Goal: Task Accomplishment & Management: Manage account settings

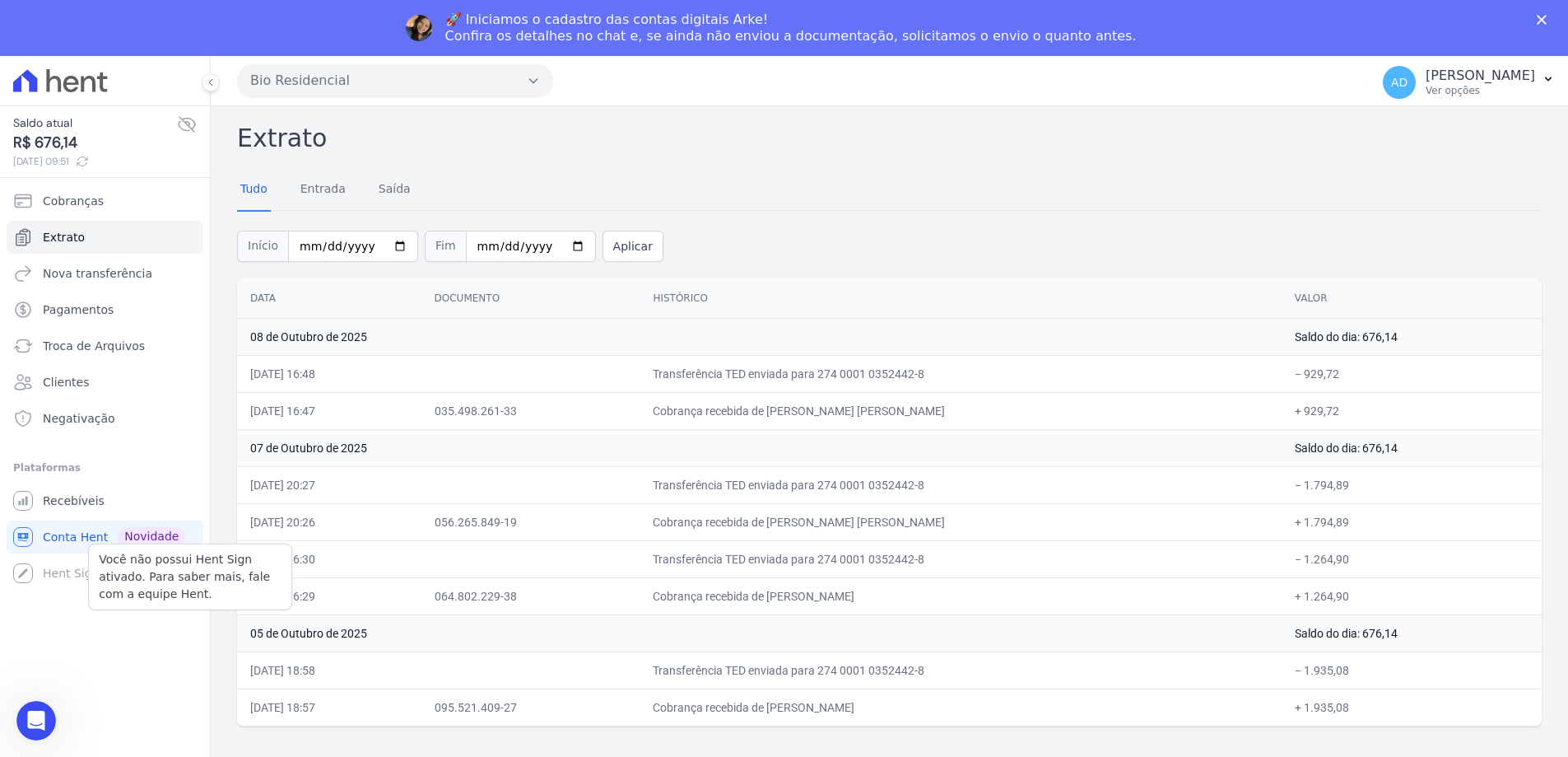
click at [69, 574] on div "Você não possui Hent Sign ativado. Para saber mais, fale com a equipe Hent. Hen…" at bounding box center [105, 573] width 197 height 33
click at [28, 568] on div "Você não possui Hent Sign ativado. Para saber mais, fale com a equipe Hent. Hen…" at bounding box center [105, 573] width 197 height 33
click at [72, 506] on span "Recebíveis" at bounding box center [74, 501] width 62 height 16
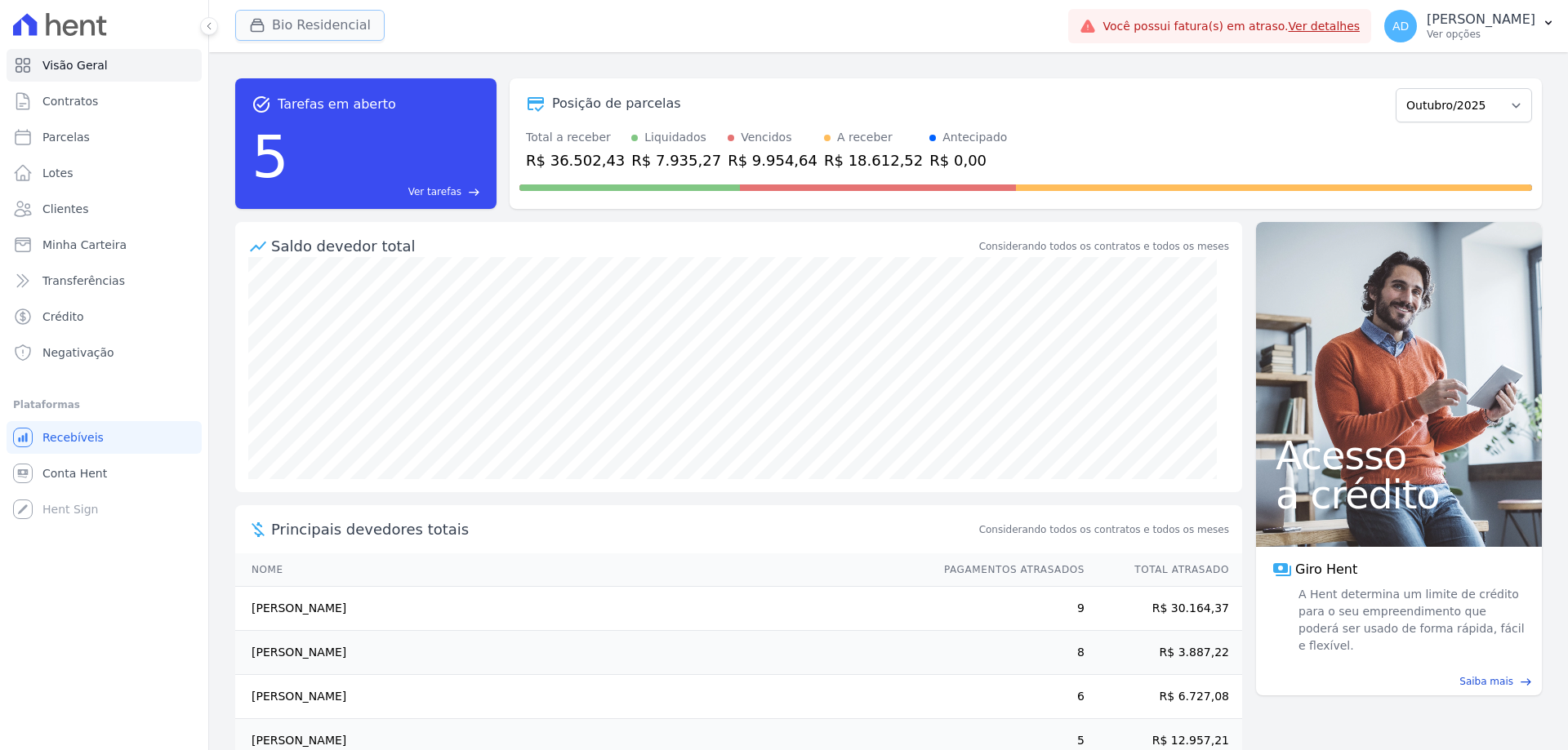
click at [310, 21] on button "Bio Residencial" at bounding box center [310, 25] width 150 height 31
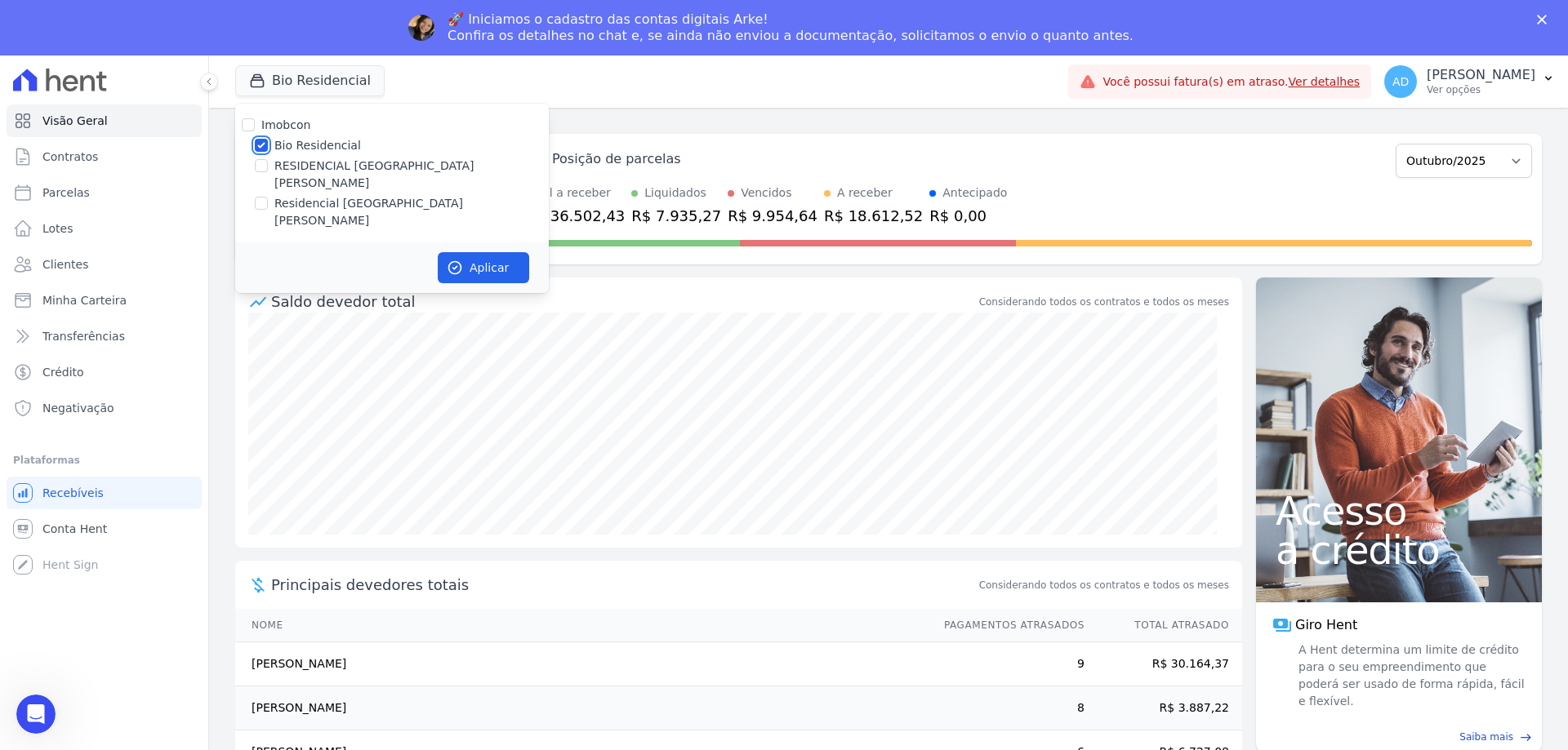
click at [263, 143] on input "Bio Residencial" at bounding box center [261, 144] width 13 height 13
checkbox input "false"
click at [263, 197] on input "Residencial [GEOGRAPHIC_DATA][PERSON_NAME]" at bounding box center [261, 203] width 13 height 13
checkbox input "true"
click at [444, 252] on button "Aplicar" at bounding box center [484, 268] width 92 height 31
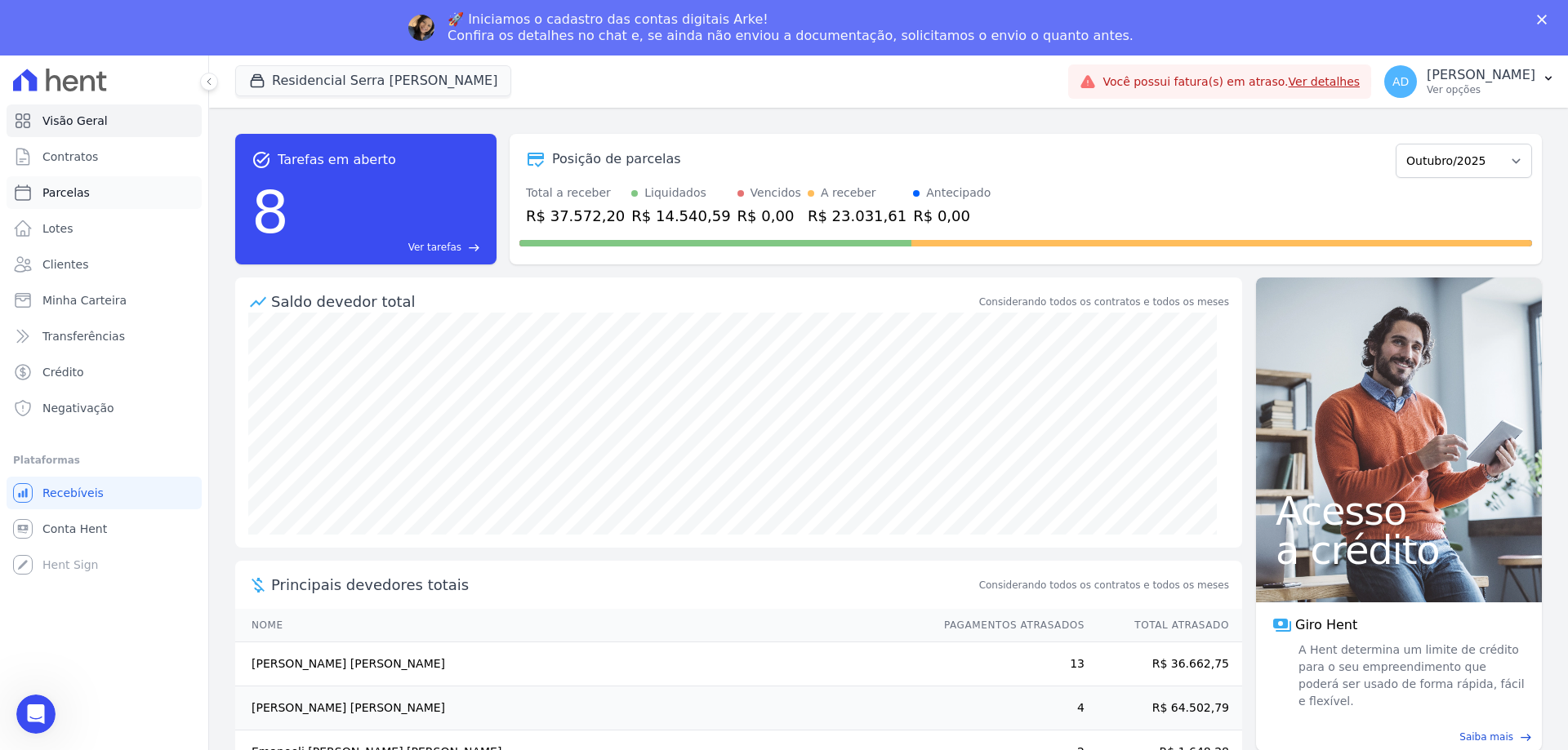
click at [73, 195] on span "Parcelas" at bounding box center [66, 192] width 48 height 16
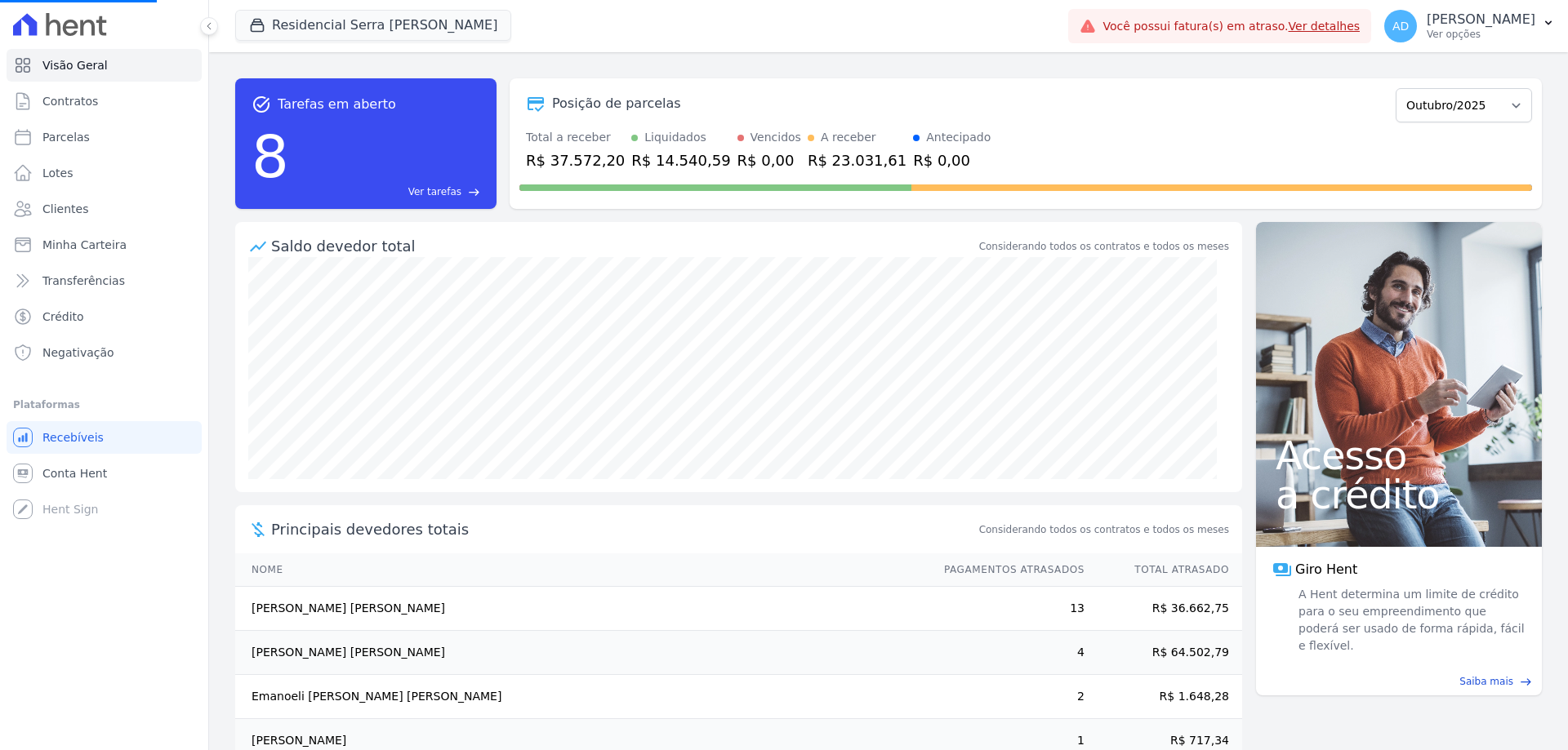
select select
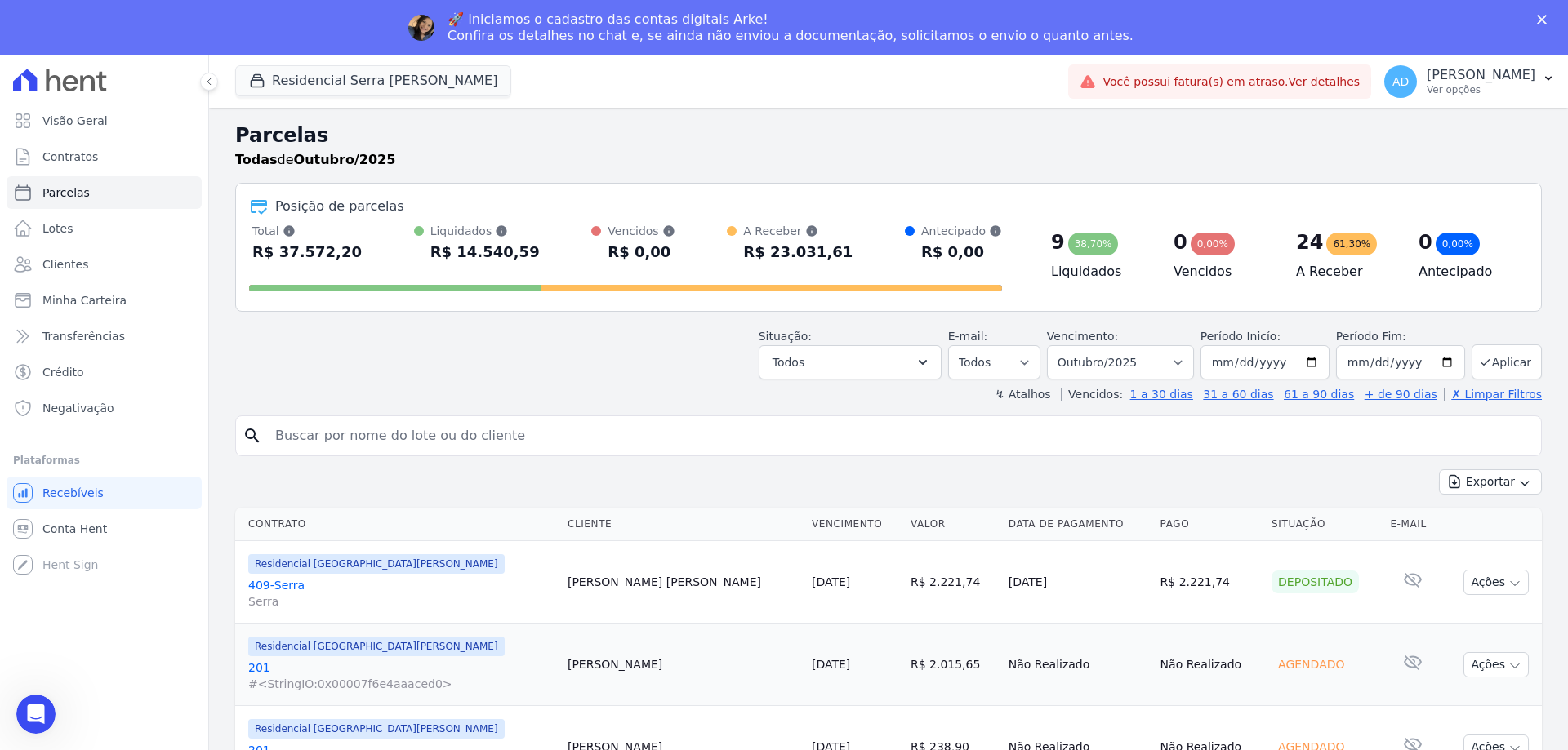
drag, startPoint x: 438, startPoint y: 392, endPoint x: 435, endPoint y: 403, distance: 11.4
click at [438, 392] on div "↯ Atalhos Vencidos: 1 a 30 dias 31 a 60 dias 61 a 90 dias + de 90 dias ✗ Limpar…" at bounding box center [888, 393] width 1306 height 16
click at [421, 437] on input "search" at bounding box center [899, 436] width 1269 height 32
type input "[PERSON_NAME]"
select select
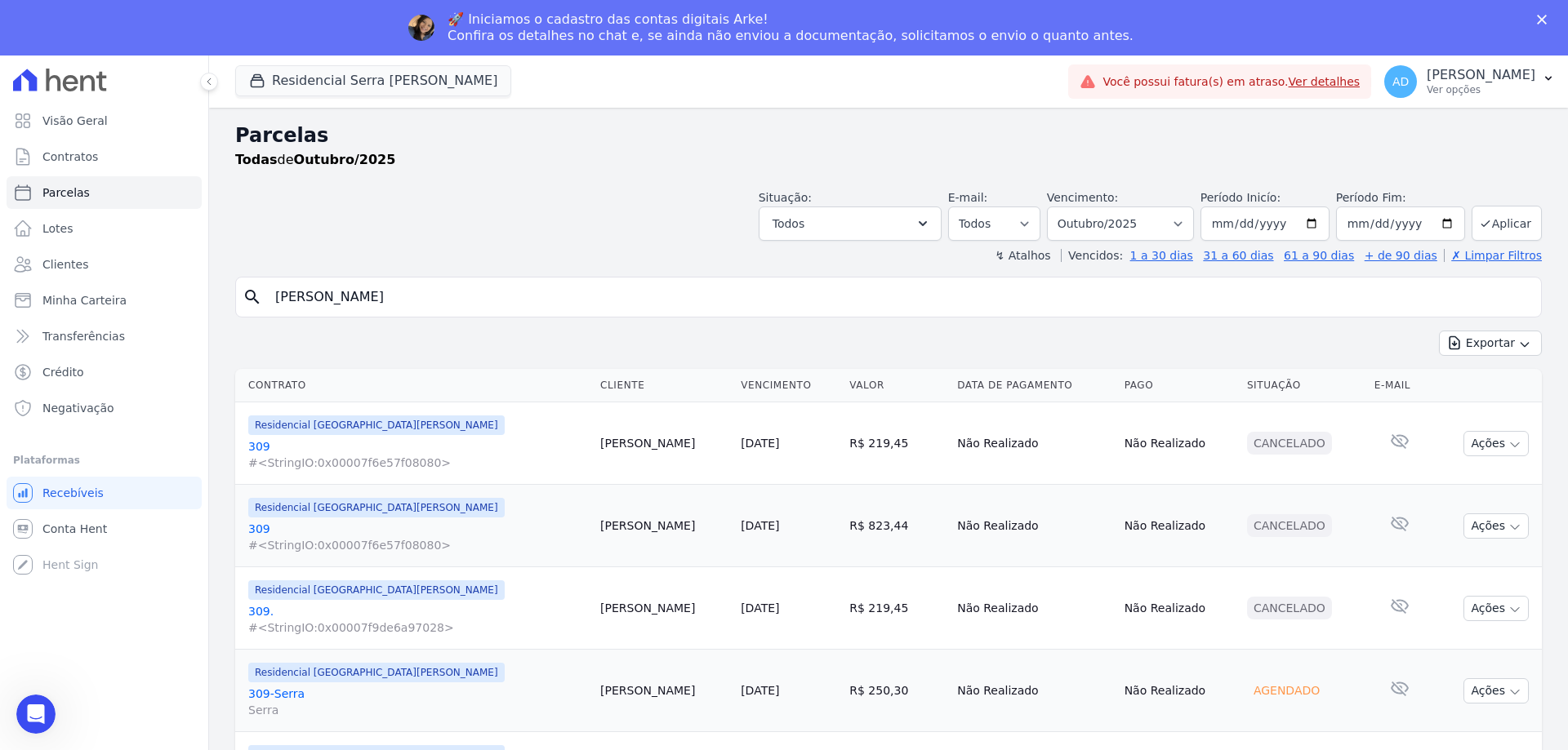
scroll to position [59, 0]
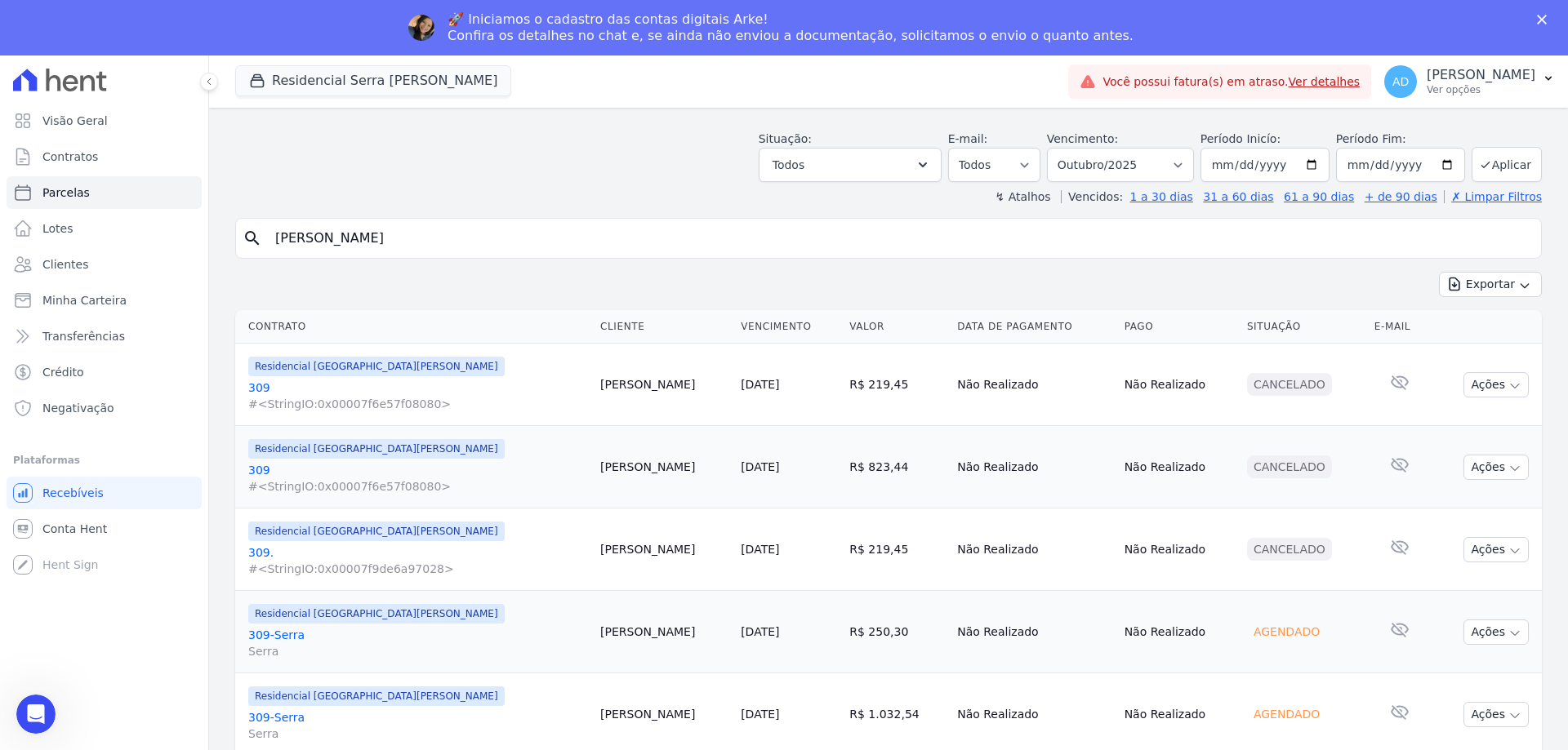
click at [280, 633] on link "309-[GEOGRAPHIC_DATA]" at bounding box center [417, 643] width 339 height 32
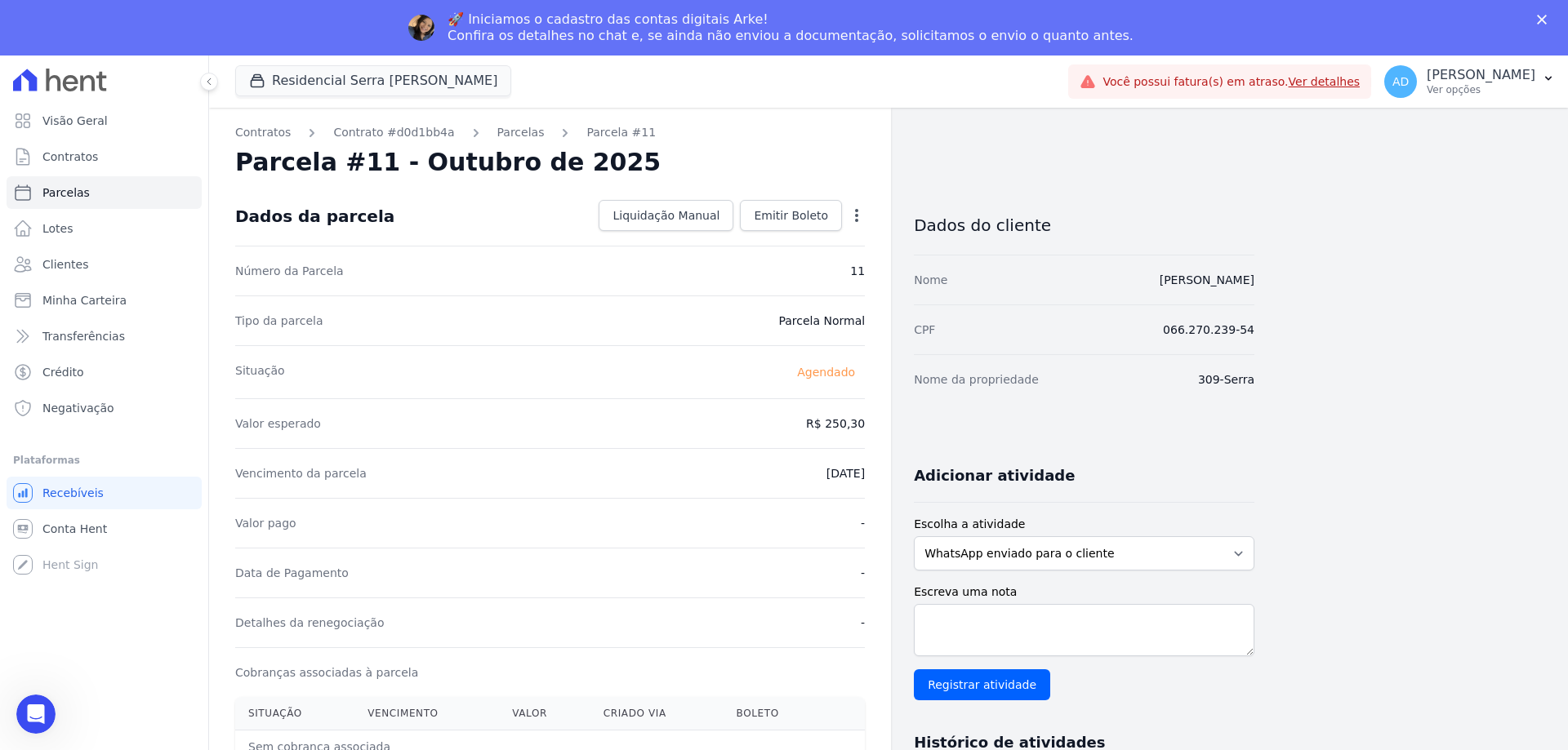
click at [858, 212] on icon "button" at bounding box center [856, 215] width 16 height 16
click at [808, 240] on link "Alterar" at bounding box center [786, 237] width 144 height 30
click at [789, 426] on input "250.3" at bounding box center [786, 422] width 156 height 34
paste input "1285.25"
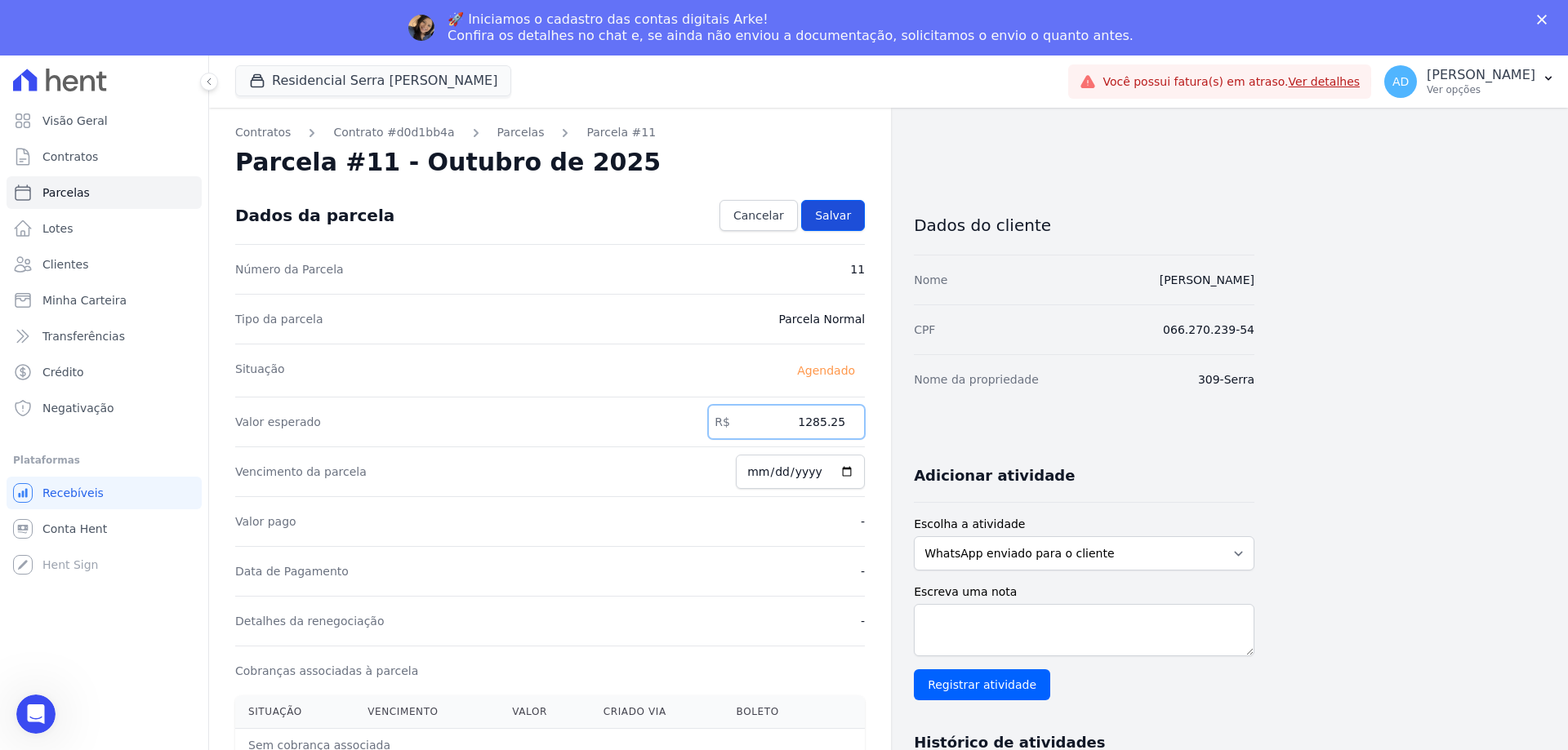
type input "1285.25"
click at [835, 220] on span "Salvar" at bounding box center [833, 215] width 36 height 16
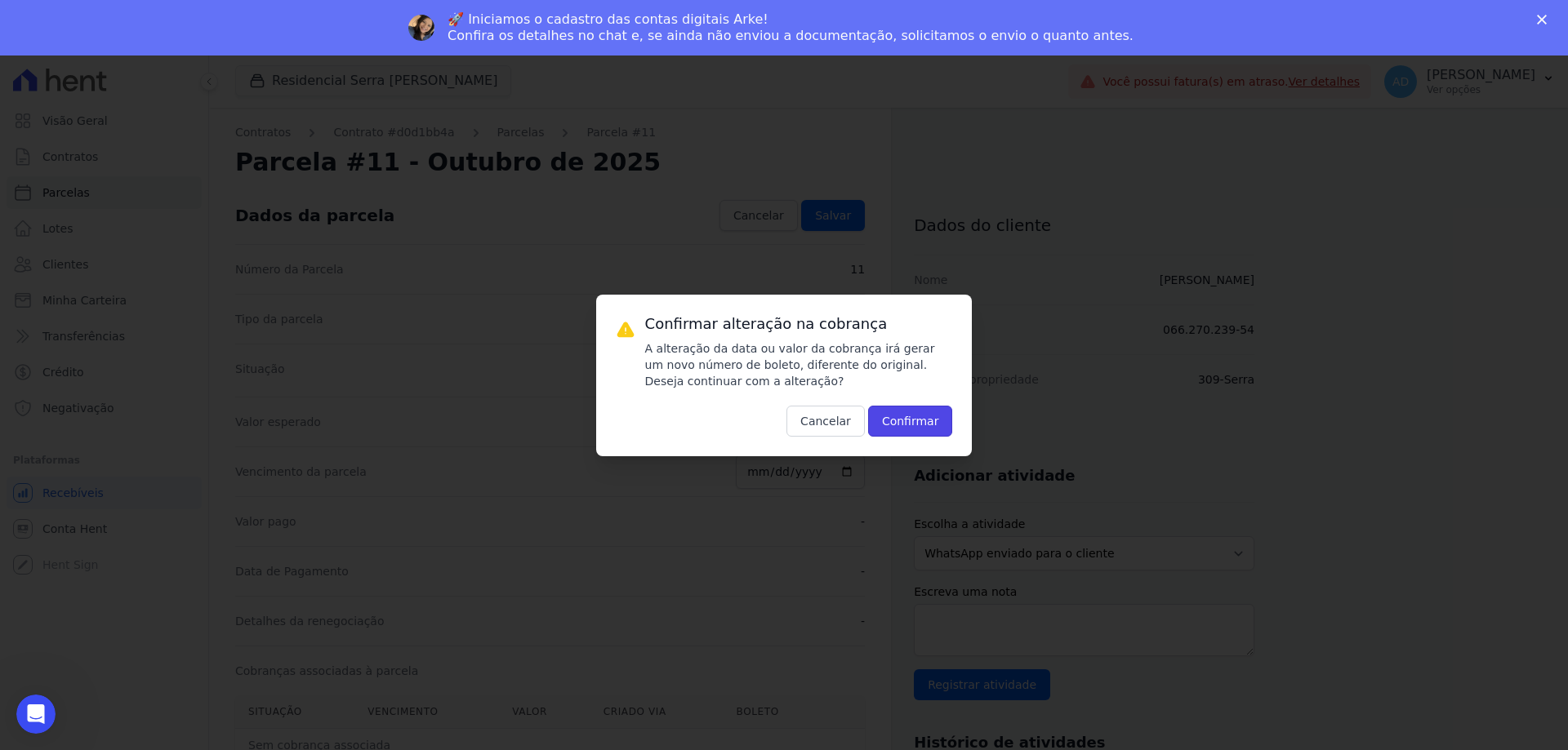
click at [919, 416] on button "Confirmar" at bounding box center [910, 420] width 85 height 31
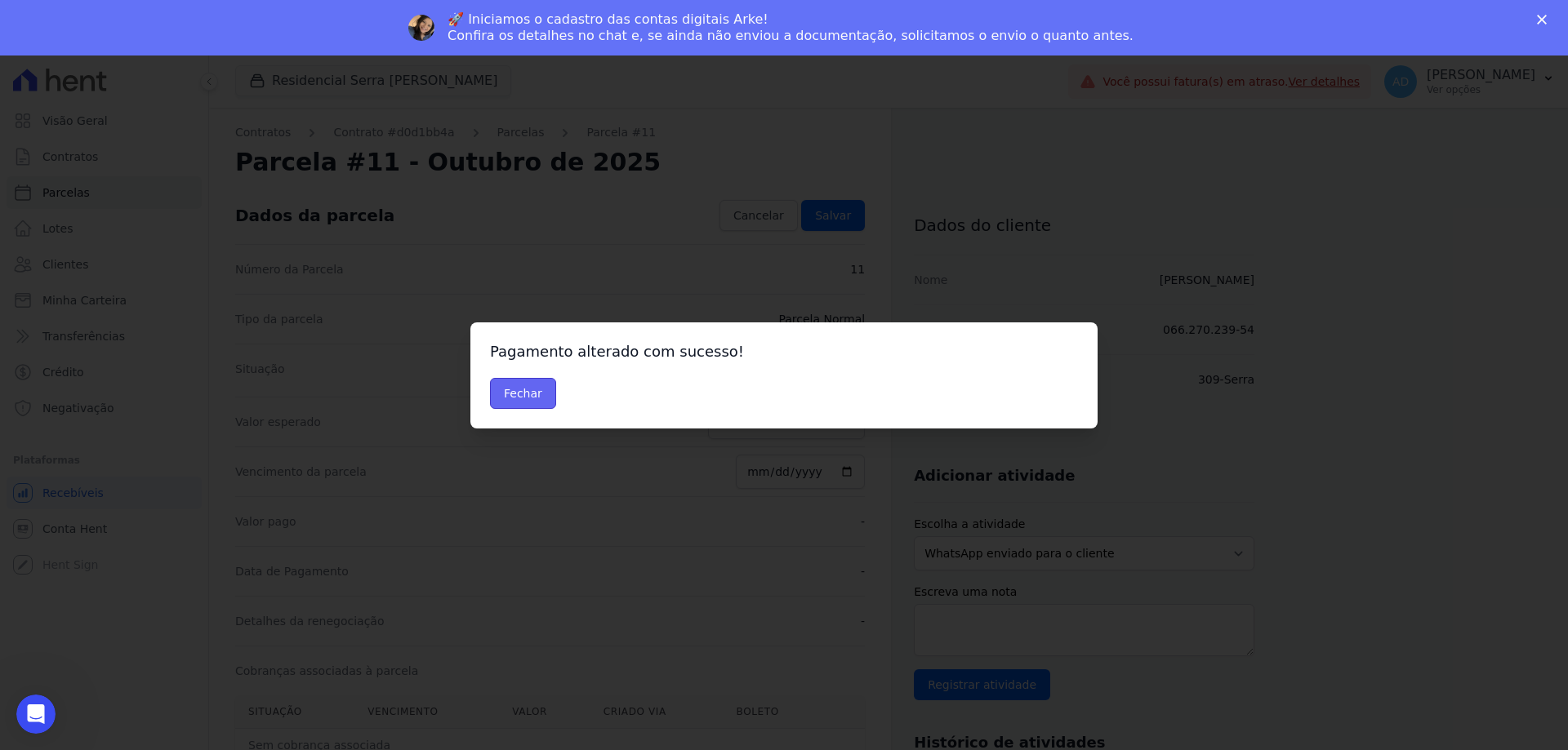
click at [537, 387] on button "Fechar" at bounding box center [523, 393] width 66 height 31
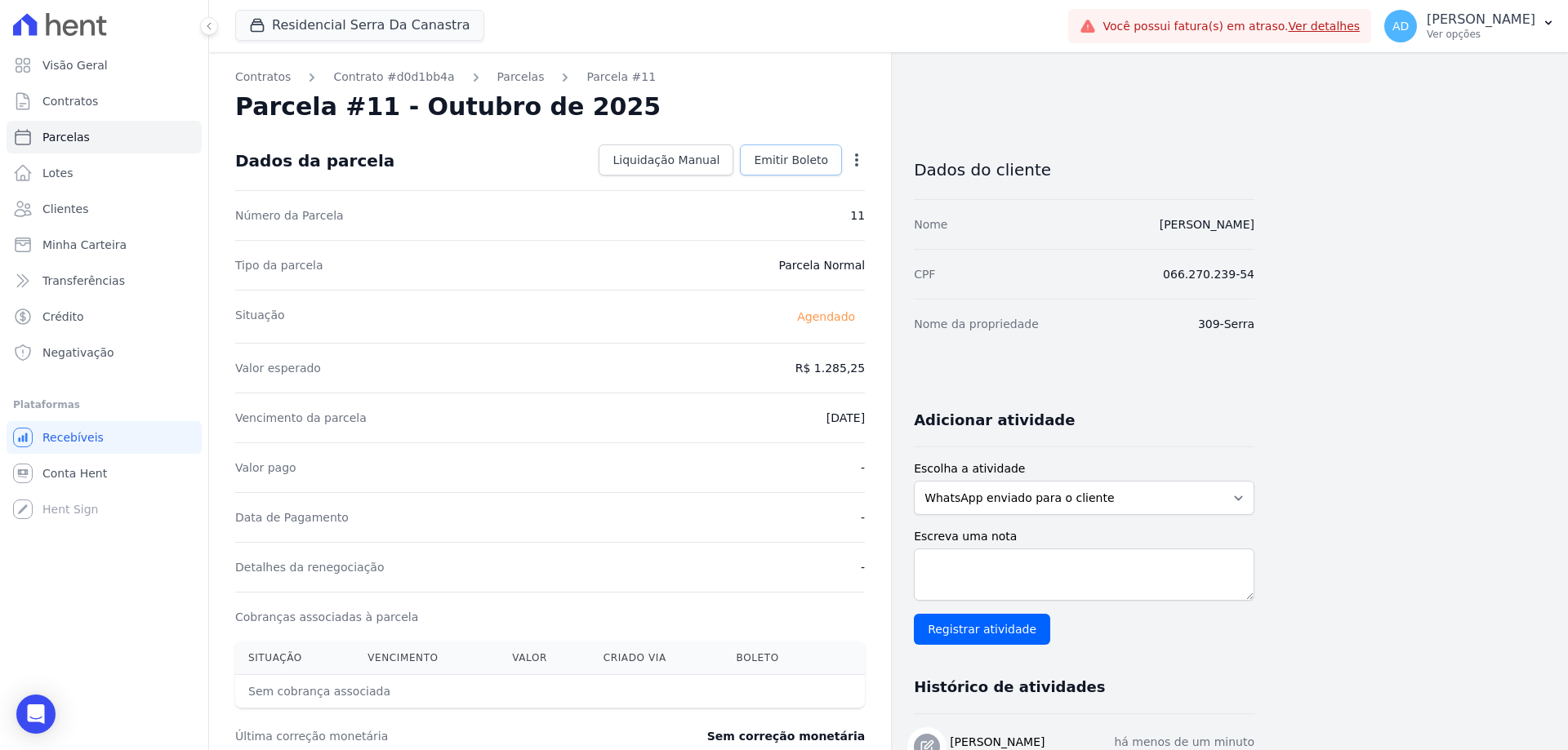
drag, startPoint x: 782, startPoint y: 162, endPoint x: 771, endPoint y: 185, distance: 25.5
click at [783, 163] on span "Emitir Boleto" at bounding box center [790, 160] width 74 height 16
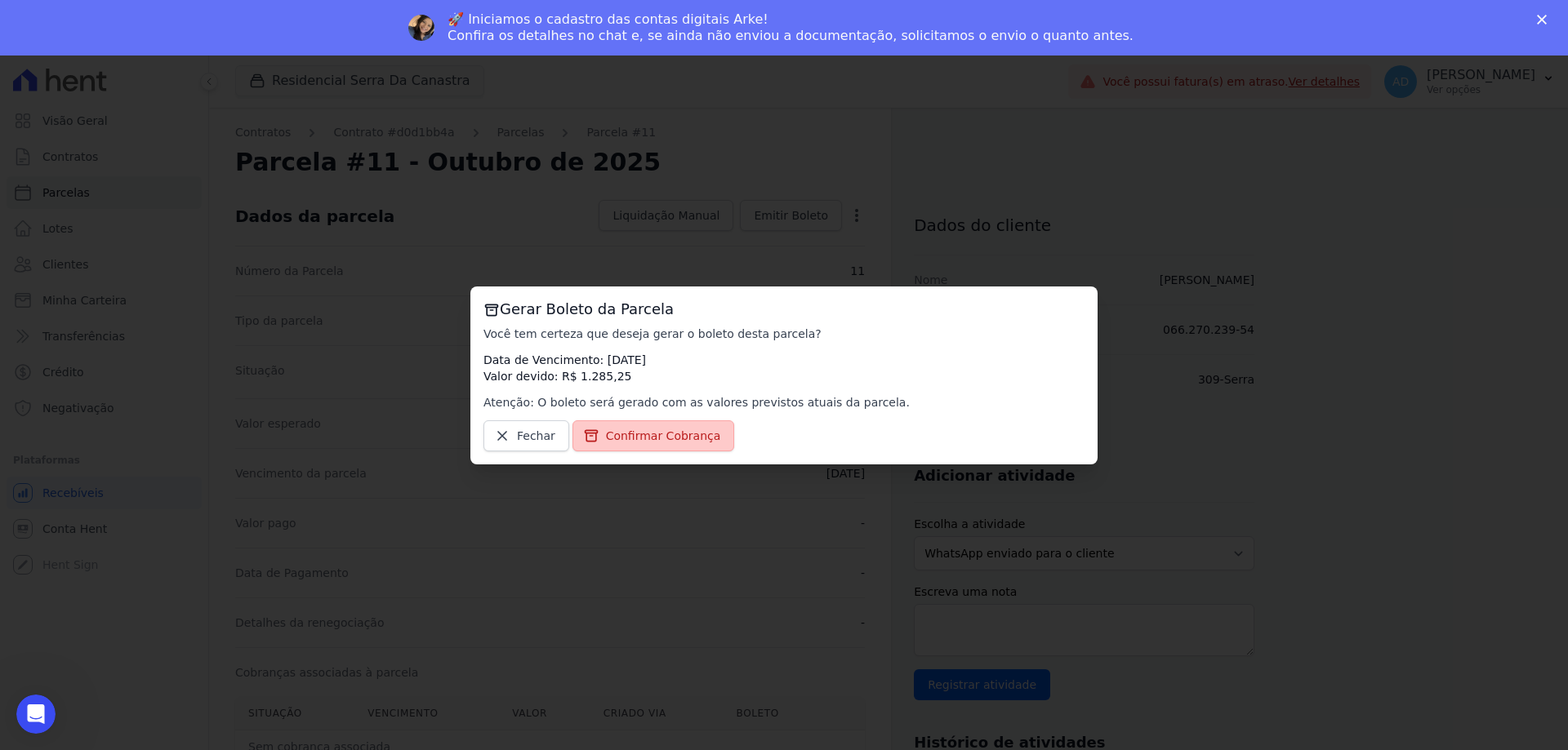
click at [655, 435] on span "Confirmar Cobrança" at bounding box center [663, 435] width 115 height 16
click at [671, 431] on span "Confirmar Cobrança" at bounding box center [663, 435] width 115 height 16
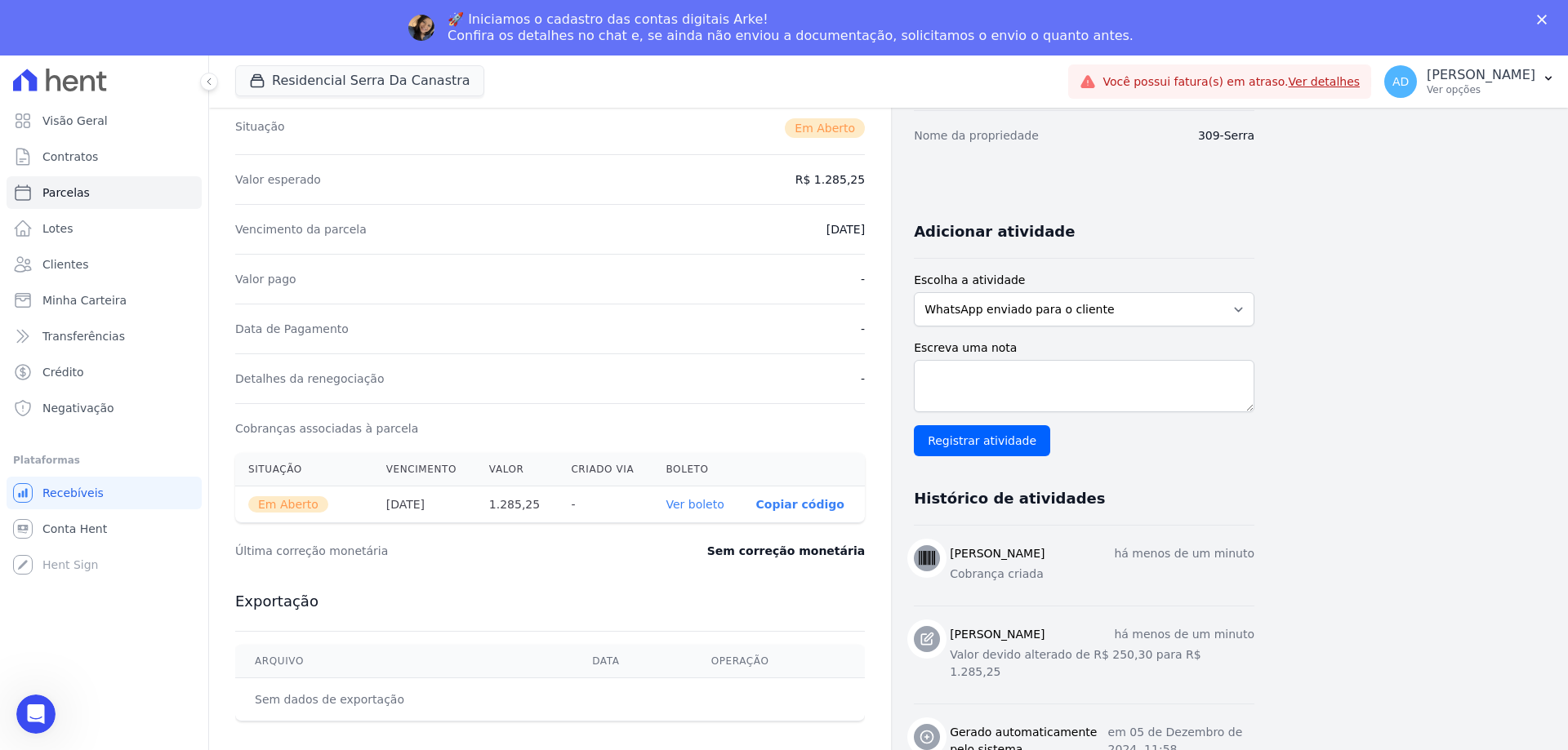
scroll to position [245, 0]
click at [688, 500] on link "Ver boleto" at bounding box center [694, 503] width 58 height 13
